Goal: Use online tool/utility: Utilize a website feature to perform a specific function

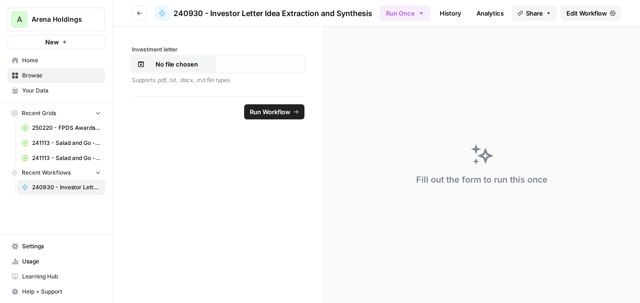
click at [164, 64] on p "No file chosen" at bounding box center [177, 63] width 60 height 9
click at [270, 112] on span "Run Workflow" at bounding box center [270, 111] width 41 height 9
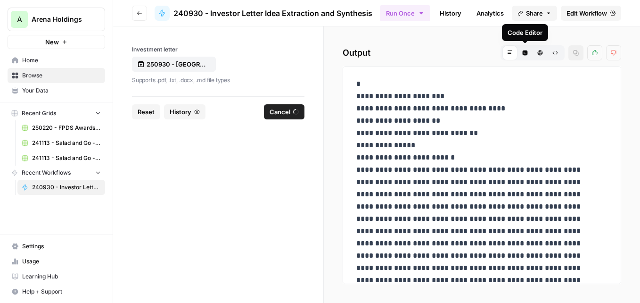
click at [528, 57] on button "Code Editor" at bounding box center [525, 52] width 15 height 15
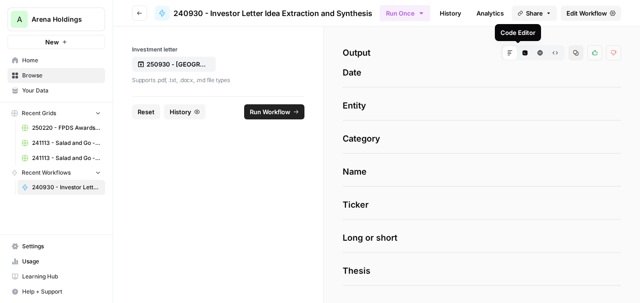
click at [523, 53] on icon "button" at bounding box center [525, 52] width 5 height 5
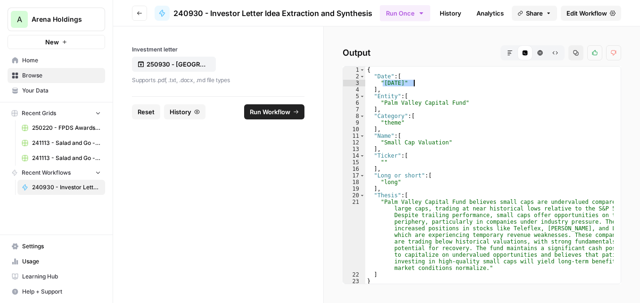
drag, startPoint x: 382, startPoint y: 85, endPoint x: 414, endPoint y: 86, distance: 32.1
click at [414, 86] on div "{ "Date" : [ "[DATE]" ] , "Entity" : [ "Palm Valley Capital Fund" ] , "Category…" at bounding box center [489, 181] width 248 height 230
drag, startPoint x: 382, startPoint y: 142, endPoint x: 441, endPoint y: 143, distance: 59.0
click at [441, 143] on div "{ "Date" : [ "[DATE]" ] , "Entity" : [ "Palm Valley Capital Fund" ] , "Category…" at bounding box center [489, 181] width 248 height 230
type textarea "**********"
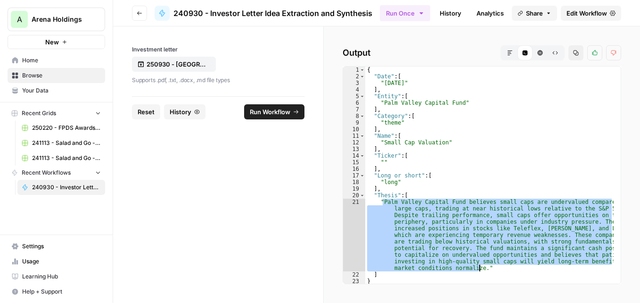
drag, startPoint x: 384, startPoint y: 202, endPoint x: 479, endPoint y: 270, distance: 116.9
click at [479, 270] on div "{ "Date" : [ "[DATE]" ] , "Entity" : [ "Palm Valley Capital Fund" ] , "Category…" at bounding box center [489, 181] width 248 height 230
click at [187, 61] on p "250930 - [GEOGRAPHIC_DATA] - 2025 Q3.pdf" at bounding box center [177, 63] width 60 height 9
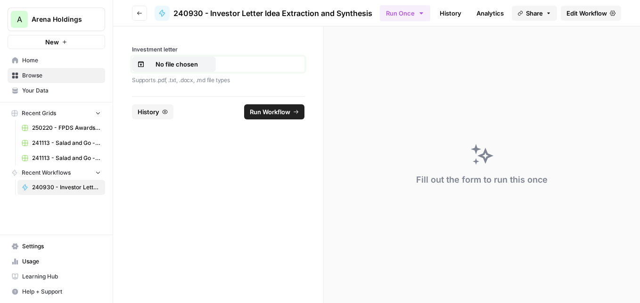
click at [197, 64] on p "No file chosen" at bounding box center [177, 63] width 60 height 9
click at [277, 107] on span "Run Workflow" at bounding box center [270, 111] width 41 height 9
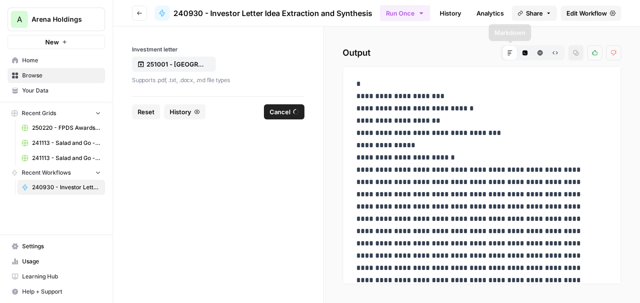
click at [525, 56] on button "Code Editor" at bounding box center [525, 52] width 15 height 15
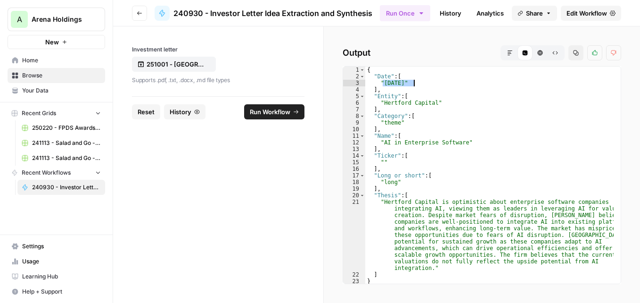
drag, startPoint x: 384, startPoint y: 86, endPoint x: 414, endPoint y: 86, distance: 30.2
click at [414, 86] on div "{ "Date" : [ "[DATE]" ] , "Entity" : [ "Hertford Capital" ] , "Category" : [ "t…" at bounding box center [489, 181] width 248 height 230
click at [389, 123] on div "{ "Date" : [ "2025-10-07" ] , "Entity" : [ "Hertford Capital" ] , "Category" : …" at bounding box center [489, 181] width 248 height 230
drag, startPoint x: 382, startPoint y: 143, endPoint x: 460, endPoint y: 142, distance: 78.3
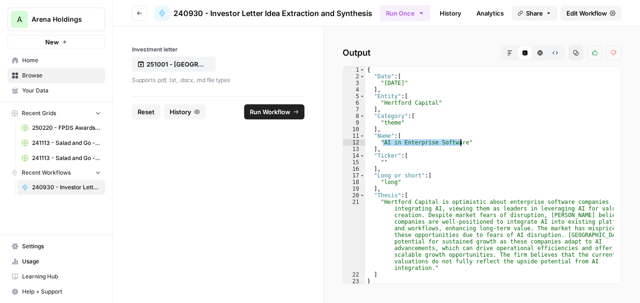
click at [460, 142] on div "{ "Date" : [ "2025-10-07" ] , "Entity" : [ "Hertford Capital" ] , "Category" : …" at bounding box center [489, 181] width 248 height 230
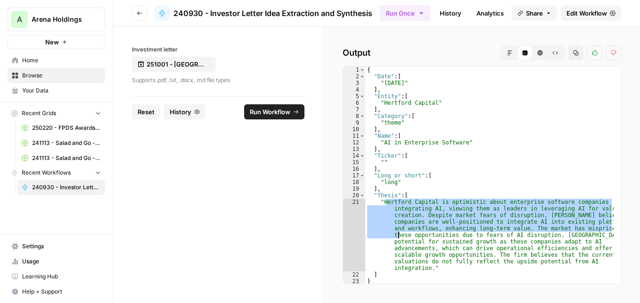
drag, startPoint x: 385, startPoint y: 201, endPoint x: 399, endPoint y: 232, distance: 34.4
click at [399, 232] on div "{ "Date" : [ "2025-10-07" ] , "Entity" : [ "Hertford Capital" ] , "Category" : …" at bounding box center [489, 181] width 248 height 230
type textarea "**********"
drag, startPoint x: 399, startPoint y: 232, endPoint x: 386, endPoint y: 217, distance: 20.4
click at [386, 217] on div "{ "Date" : [ "2025-10-07" ] , "Entity" : [ "Hertford Capital" ] , "Category" : …" at bounding box center [489, 174] width 248 height 217
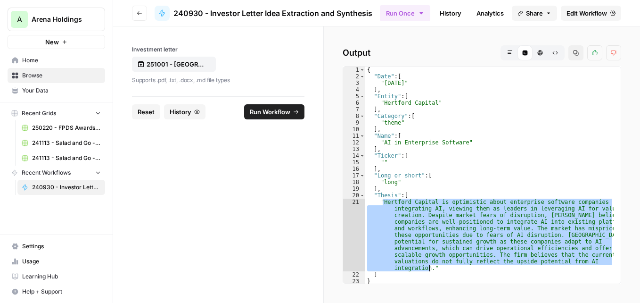
drag, startPoint x: 383, startPoint y: 200, endPoint x: 428, endPoint y: 268, distance: 81.7
click at [428, 268] on div "{ "Date" : [ "2025-10-07" ] , "Entity" : [ "Hertford Capital" ] , "Category" : …" at bounding box center [489, 181] width 248 height 230
click at [176, 65] on p "251001 - [GEOGRAPHIC_DATA] Capital - 2025 Q3.pdf" at bounding box center [177, 63] width 60 height 9
click at [291, 113] on button "Run Workflow" at bounding box center [274, 111] width 60 height 15
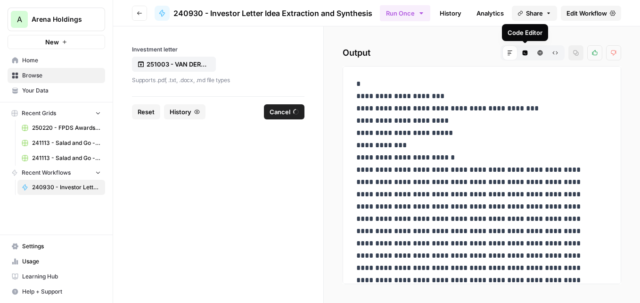
click at [526, 56] on button "Code Editor" at bounding box center [525, 52] width 15 height 15
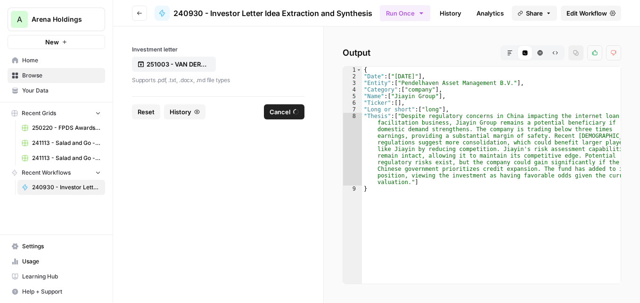
type textarea "**********"
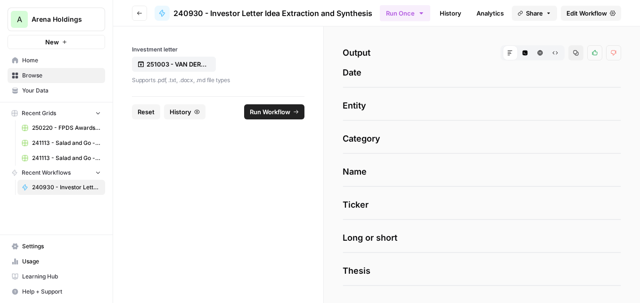
drag, startPoint x: 394, startPoint y: 76, endPoint x: 422, endPoint y: 78, distance: 28.4
click at [523, 54] on icon "button" at bounding box center [525, 52] width 5 height 5
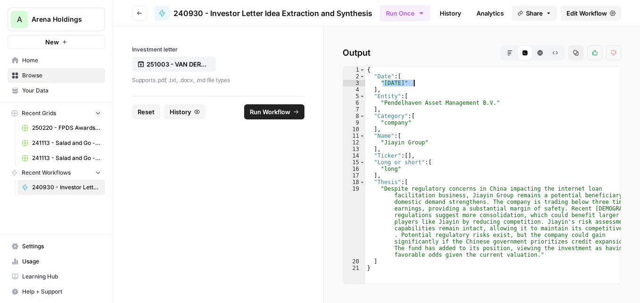
drag, startPoint x: 382, startPoint y: 83, endPoint x: 413, endPoint y: 82, distance: 30.7
click at [413, 82] on div "{ "Date" : [ "2025-10-03" ] , "Entity" : [ "Pendelhaven Asset Management B.V." …" at bounding box center [493, 181] width 256 height 230
drag, startPoint x: 383, startPoint y: 144, endPoint x: 420, endPoint y: 142, distance: 36.3
click at [420, 142] on div "{ "Date" : [ "2025-10-03" ] , "Entity" : [ "Pendelhaven Asset Management B.V." …" at bounding box center [493, 181] width 256 height 230
type textarea "**********"
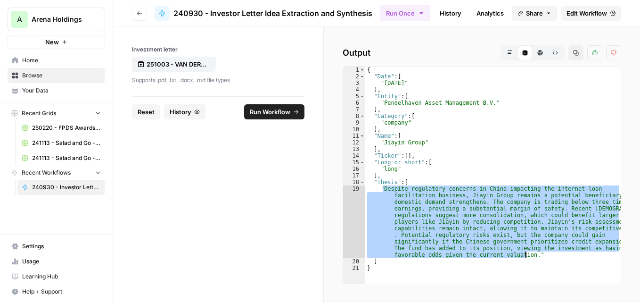
drag, startPoint x: 383, startPoint y: 188, endPoint x: 525, endPoint y: 254, distance: 156.5
click at [525, 254] on div "{ "Date" : [ "2025-10-03" ] , "Entity" : [ "Pendelhaven Asset Management B.V." …" at bounding box center [493, 181] width 256 height 230
